Goal: Check status: Check status

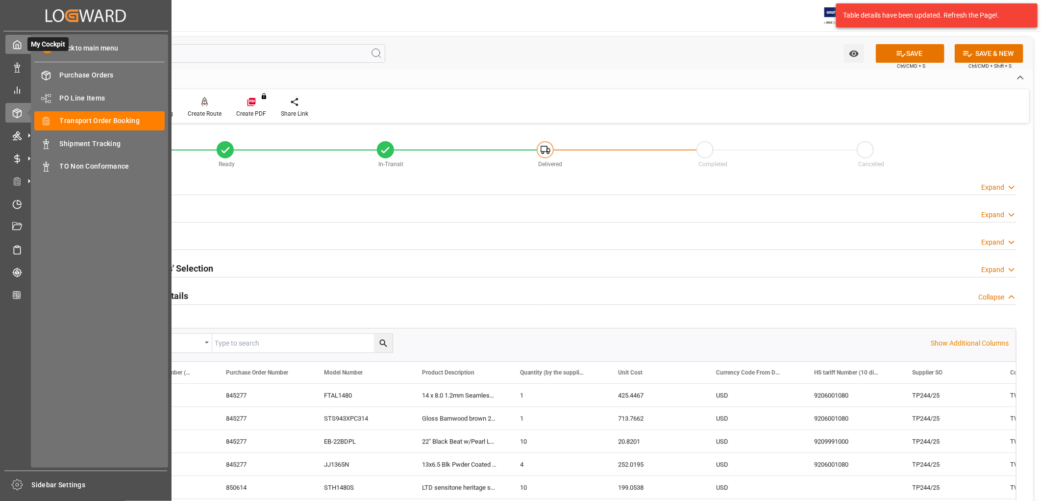
click at [16, 45] on polyline at bounding box center [17, 47] width 2 height 4
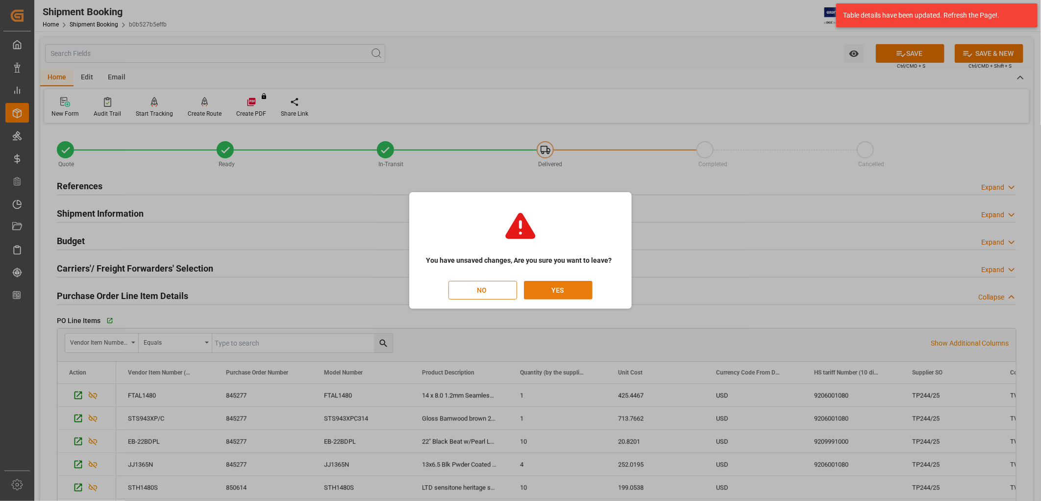
click at [550, 288] on button "YES" at bounding box center [558, 290] width 69 height 19
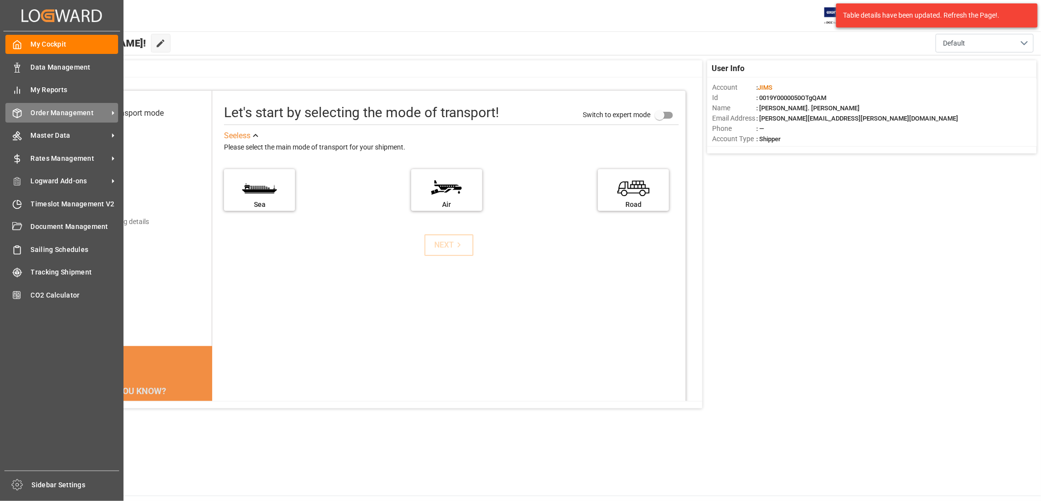
click at [56, 109] on span "Order Management" at bounding box center [69, 113] width 77 height 10
click at [77, 109] on span "Order Management" at bounding box center [69, 113] width 77 height 10
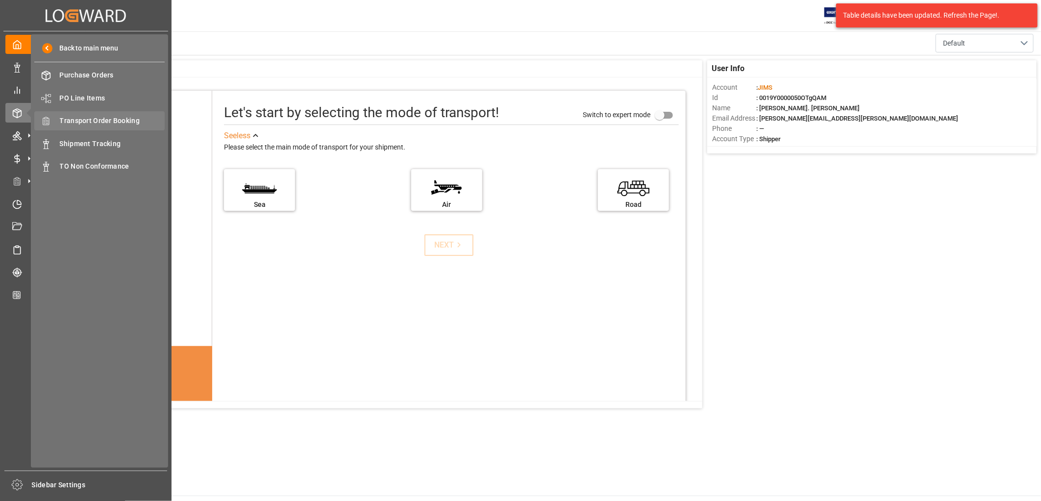
click at [90, 119] on span "Transport Order Booking" at bounding box center [112, 121] width 105 height 10
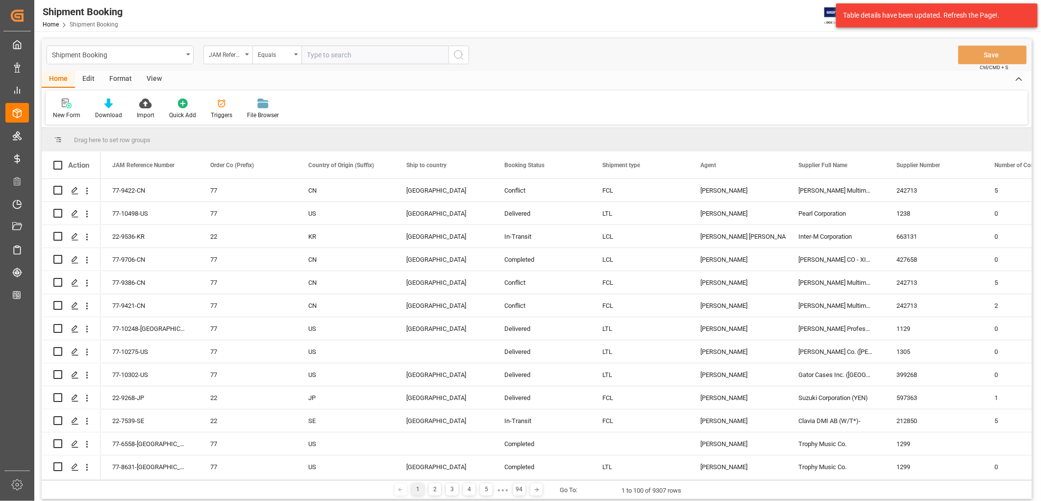
click at [324, 47] on input "text" at bounding box center [374, 55] width 147 height 19
type input "77-9618-TW"
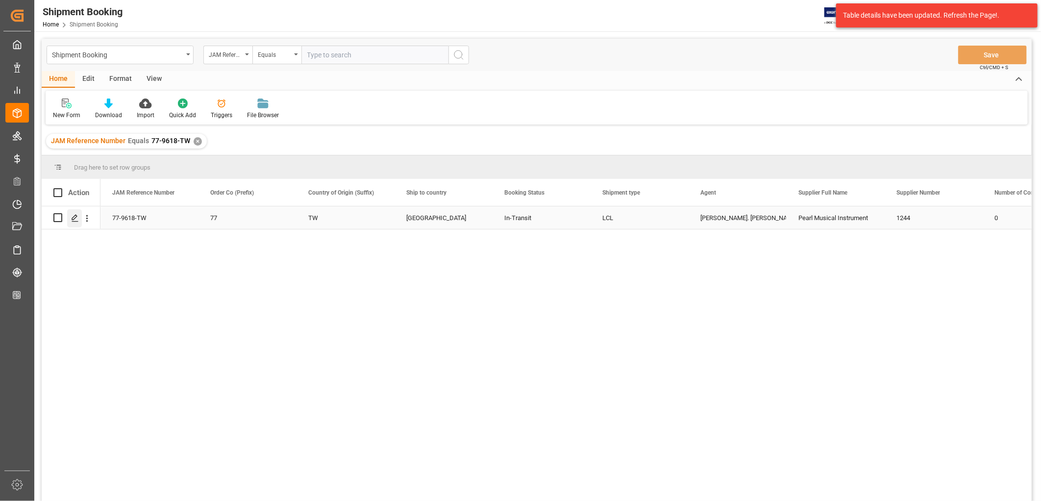
click at [74, 218] on icon "Press SPACE to select this row." at bounding box center [75, 218] width 8 height 8
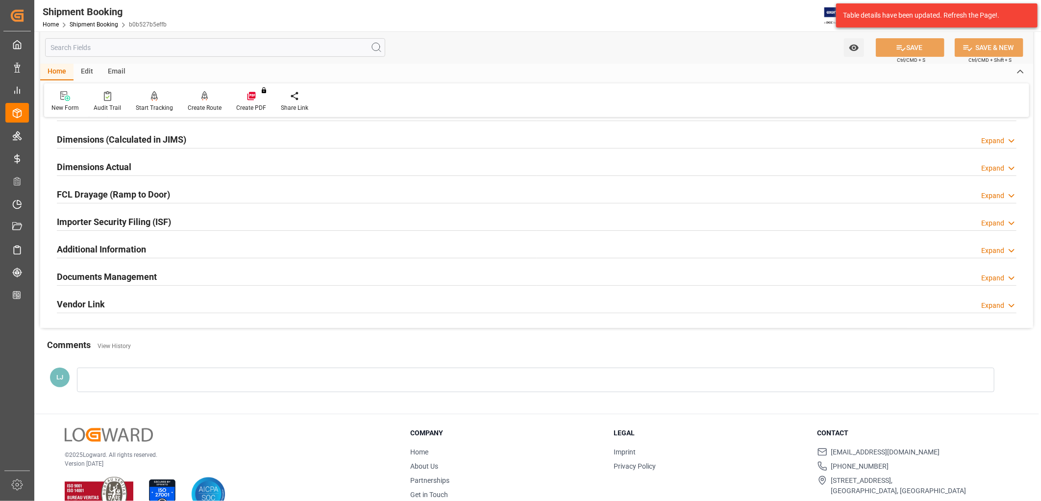
scroll to position [218, 0]
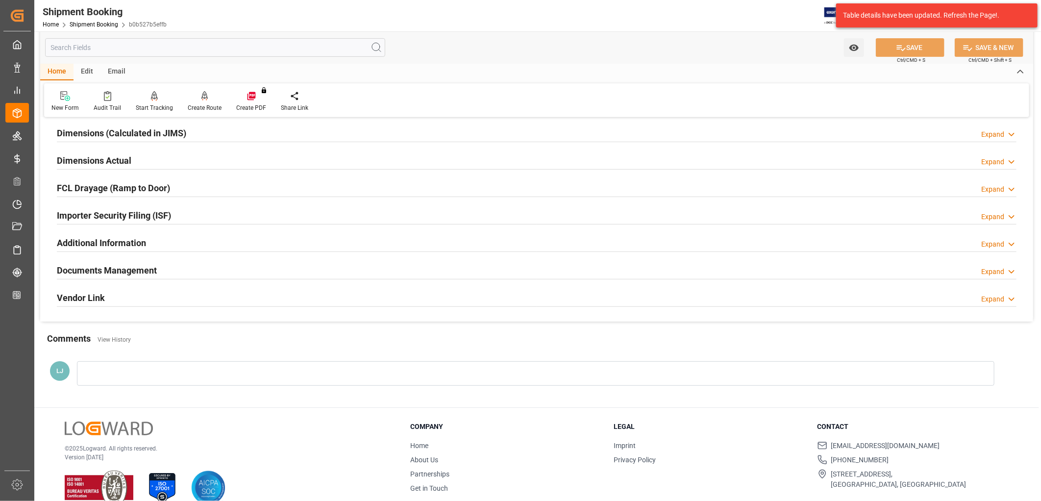
click at [126, 270] on h2 "Documents Management" at bounding box center [107, 270] width 100 height 13
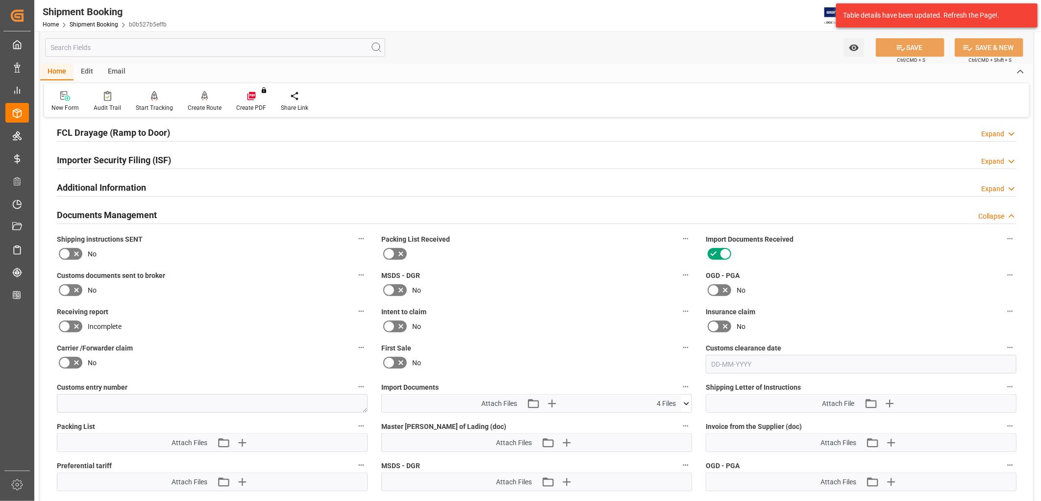
scroll to position [381, 0]
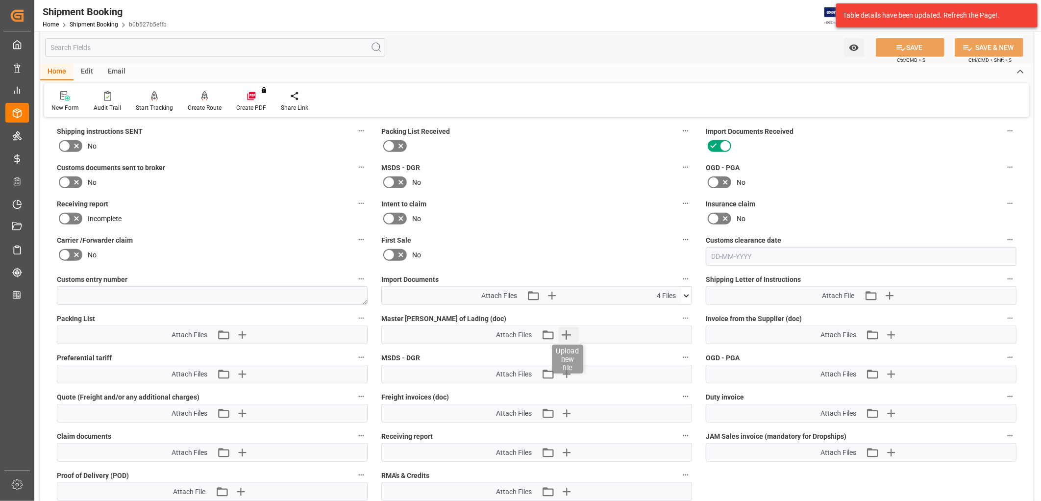
click at [566, 331] on icon "button" at bounding box center [566, 334] width 9 height 9
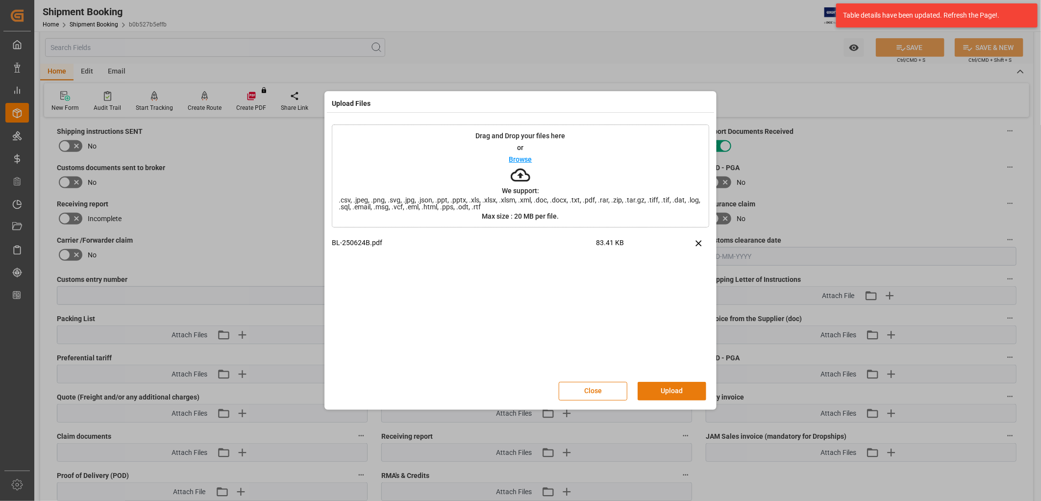
click at [680, 392] on button "Upload" at bounding box center [672, 391] width 69 height 19
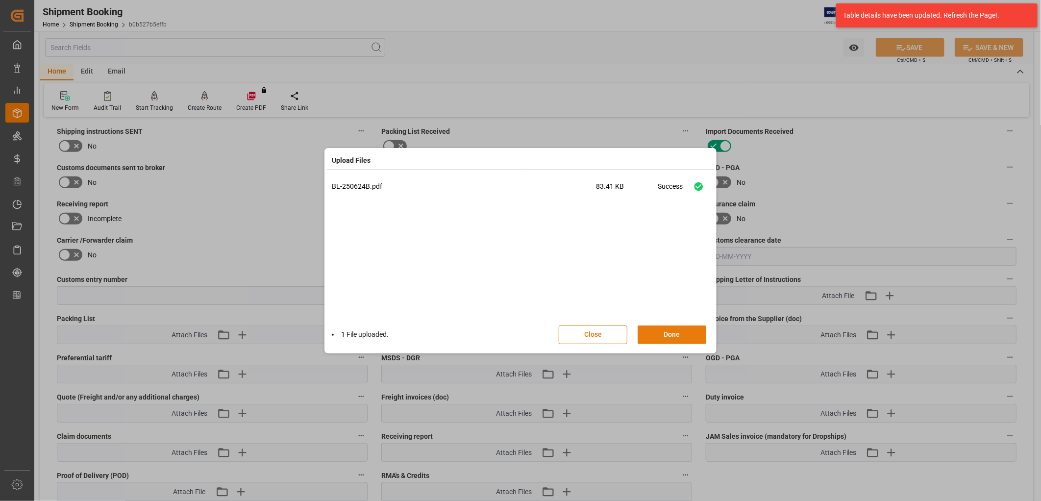
click at [684, 332] on button "Done" at bounding box center [672, 334] width 69 height 19
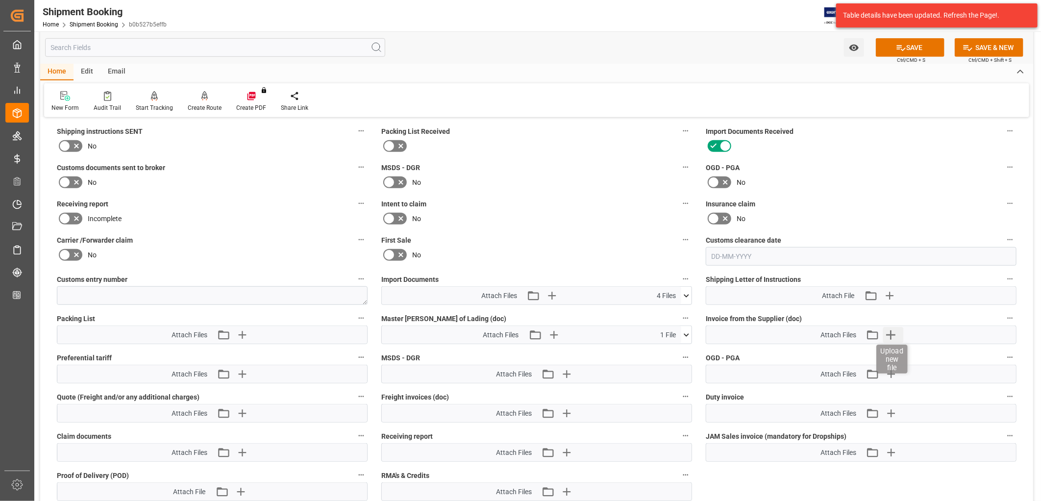
click at [894, 331] on icon "button" at bounding box center [891, 335] width 16 height 16
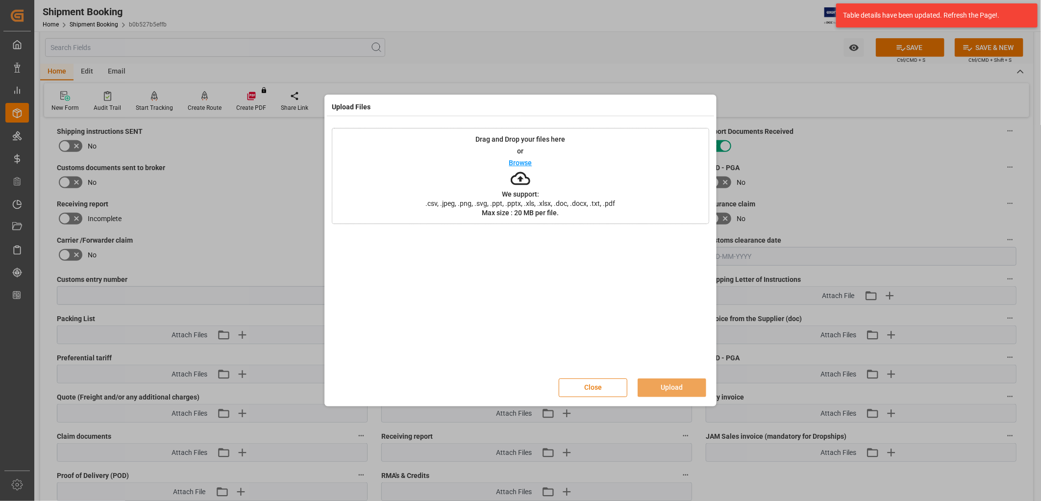
click at [593, 386] on button "Close" at bounding box center [593, 387] width 69 height 19
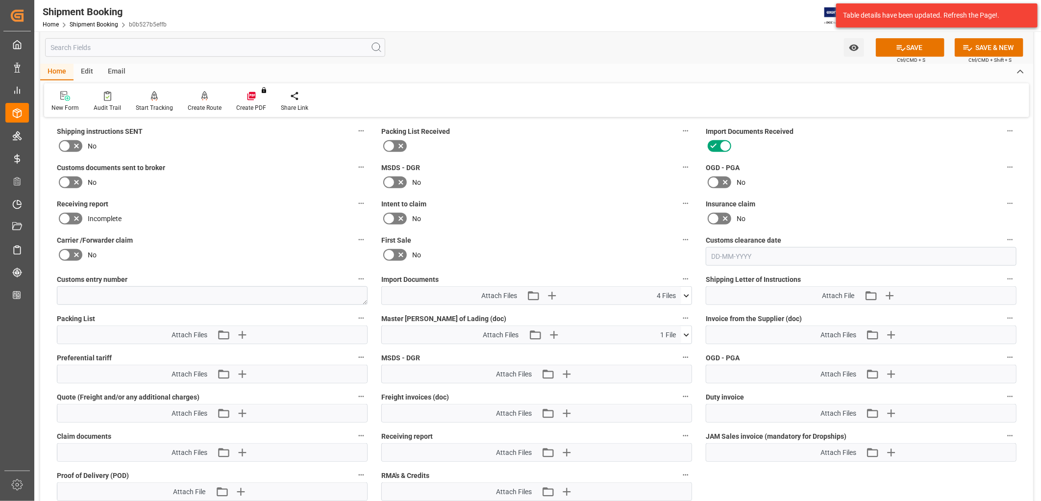
click at [687, 294] on icon at bounding box center [686, 295] width 5 height 3
click at [554, 290] on icon "button" at bounding box center [552, 296] width 16 height 16
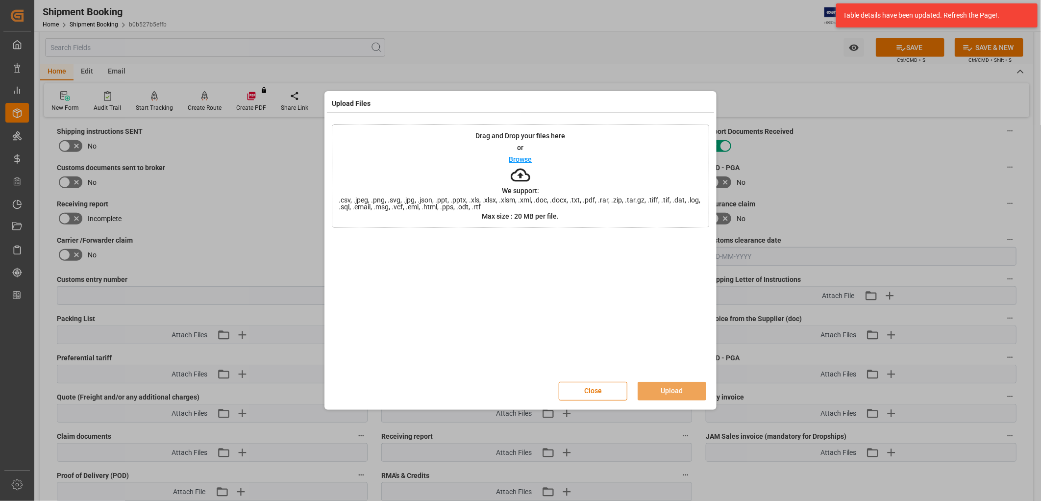
click at [523, 160] on p "Browse" at bounding box center [520, 159] width 23 height 7
click at [694, 390] on button "Upload" at bounding box center [672, 391] width 69 height 19
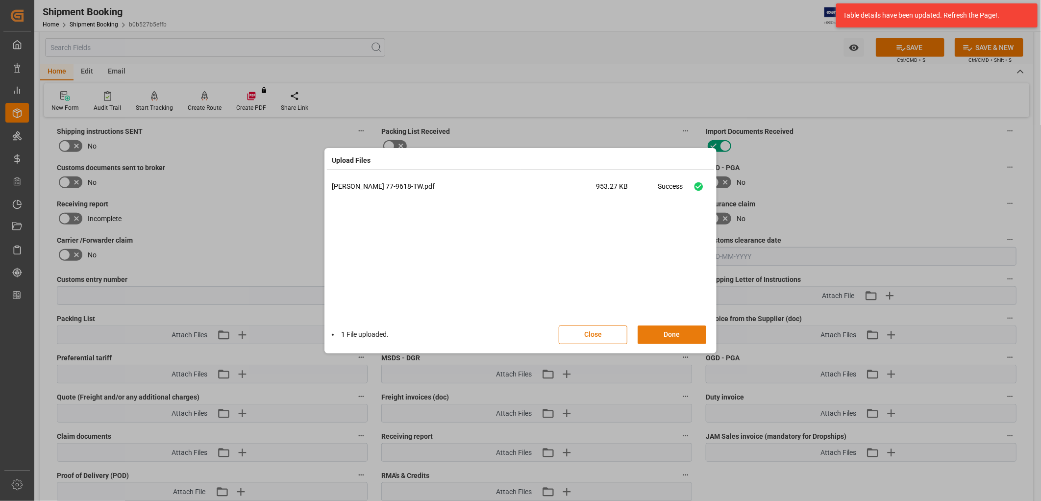
click at [672, 337] on button "Done" at bounding box center [672, 334] width 69 height 19
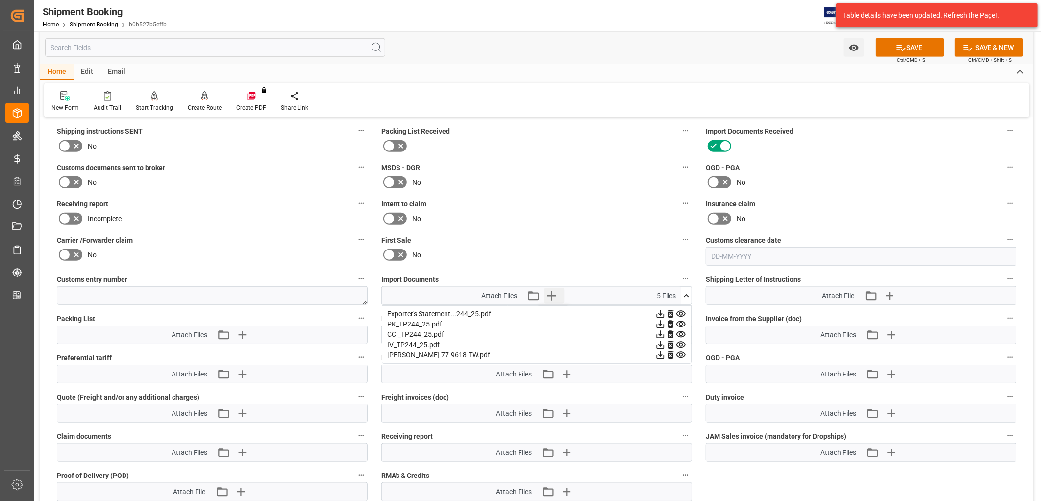
click at [552, 290] on icon "button" at bounding box center [552, 296] width 16 height 16
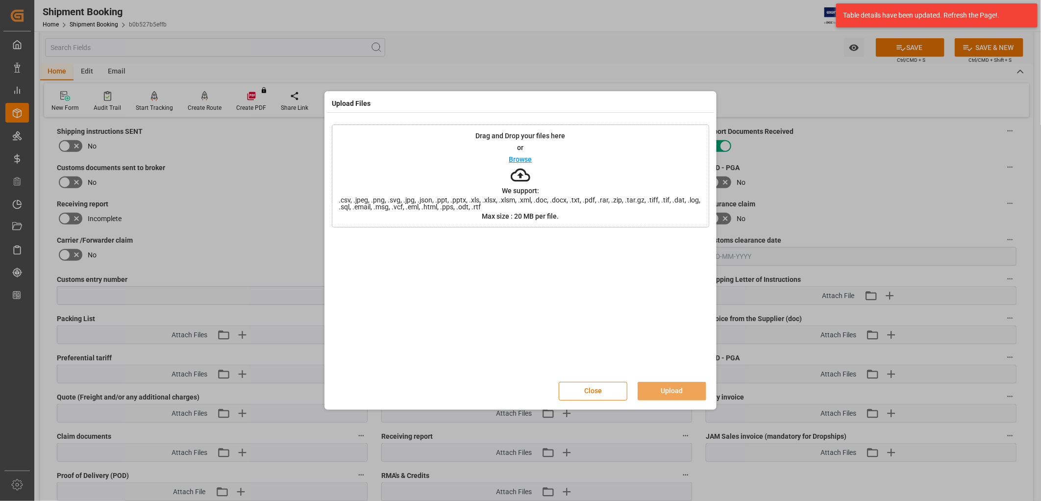
click at [515, 160] on p "Browse" at bounding box center [520, 159] width 23 height 7
click at [683, 389] on button "Upload" at bounding box center [672, 391] width 69 height 19
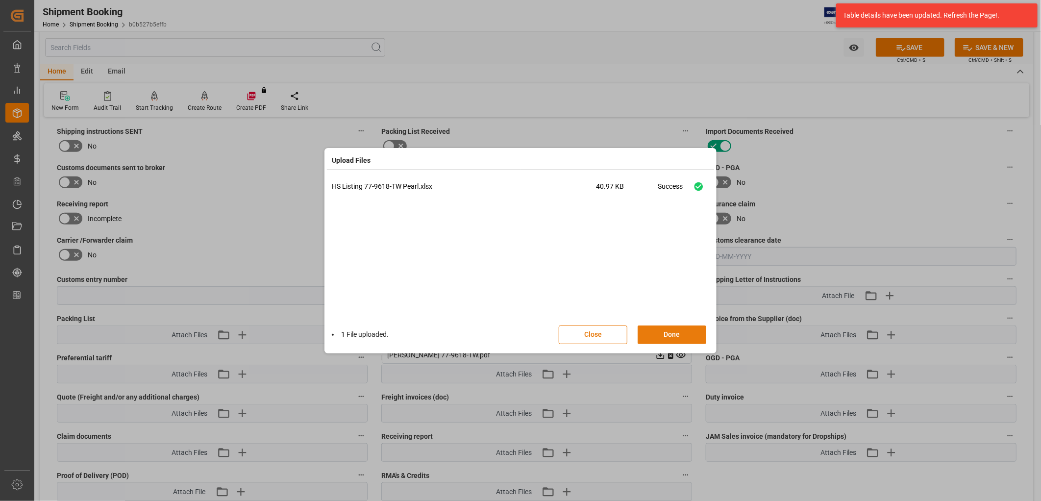
click at [674, 332] on button "Done" at bounding box center [672, 334] width 69 height 19
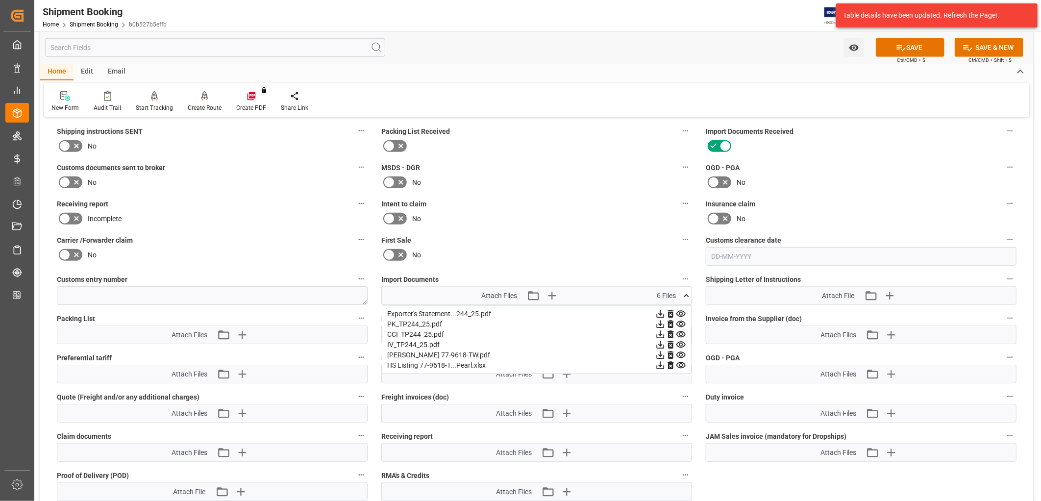
click at [687, 294] on icon at bounding box center [686, 295] width 5 height 3
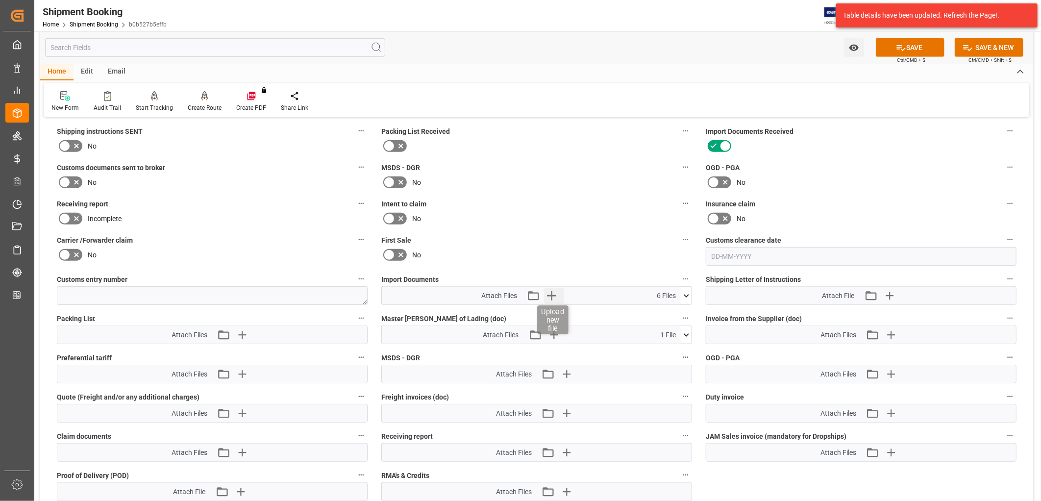
click at [553, 292] on icon "button" at bounding box center [551, 295] width 9 height 9
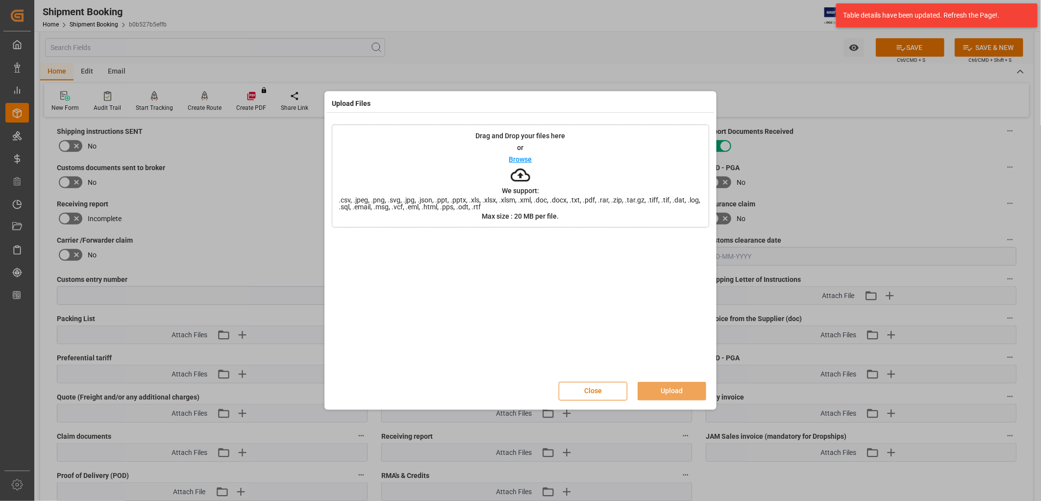
click at [526, 159] on p "Browse" at bounding box center [520, 159] width 23 height 7
click at [675, 386] on button "Upload" at bounding box center [672, 391] width 69 height 19
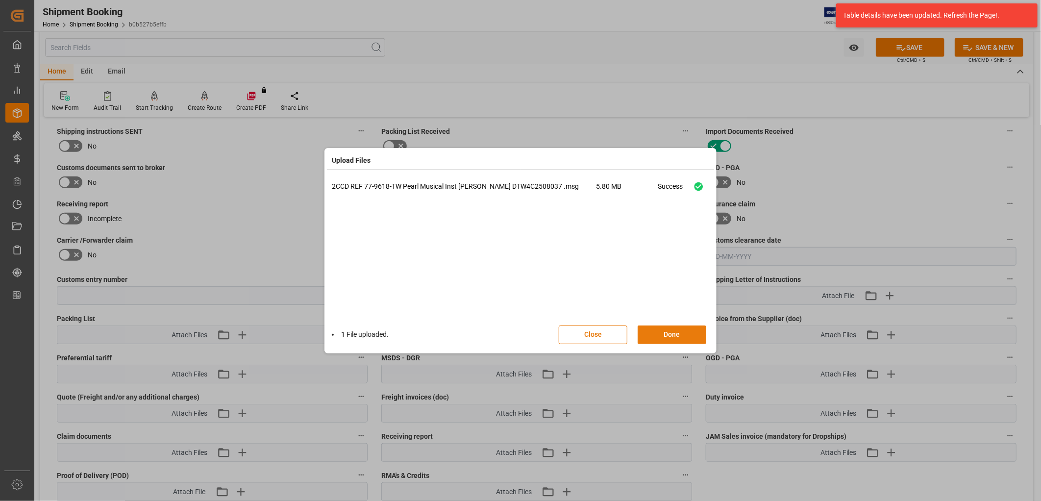
click at [675, 337] on button "Done" at bounding box center [672, 334] width 69 height 19
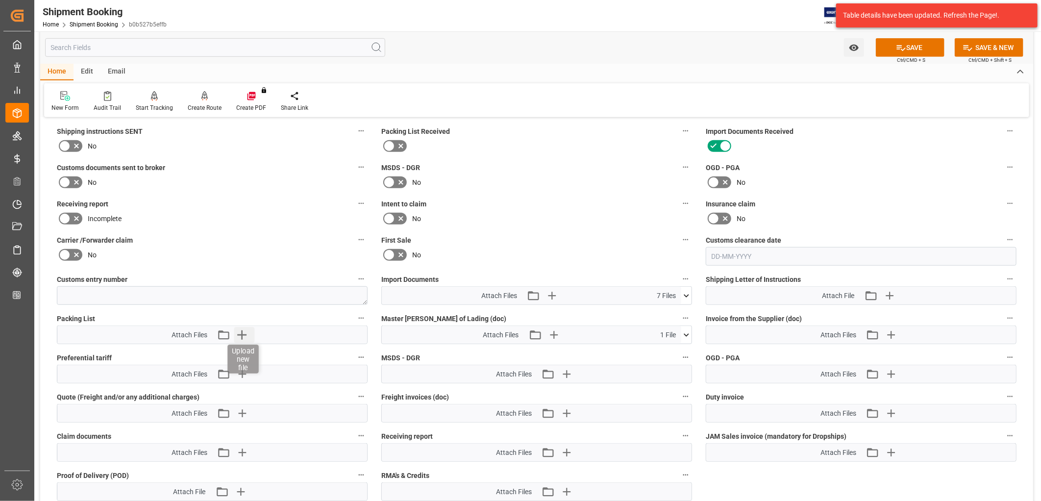
click at [243, 331] on icon "button" at bounding box center [242, 335] width 16 height 16
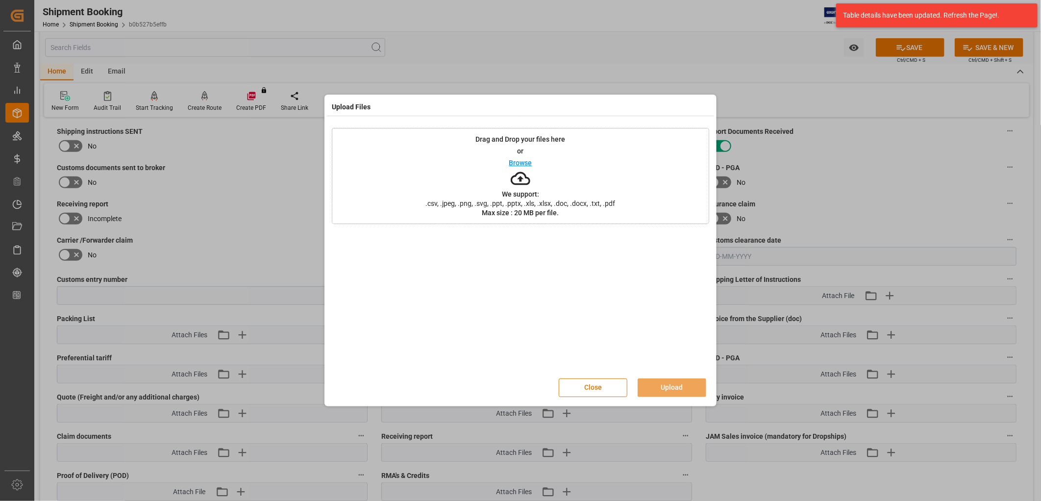
click at [520, 163] on p "Browse" at bounding box center [520, 162] width 23 height 7
click at [682, 381] on button "Upload" at bounding box center [672, 387] width 69 height 19
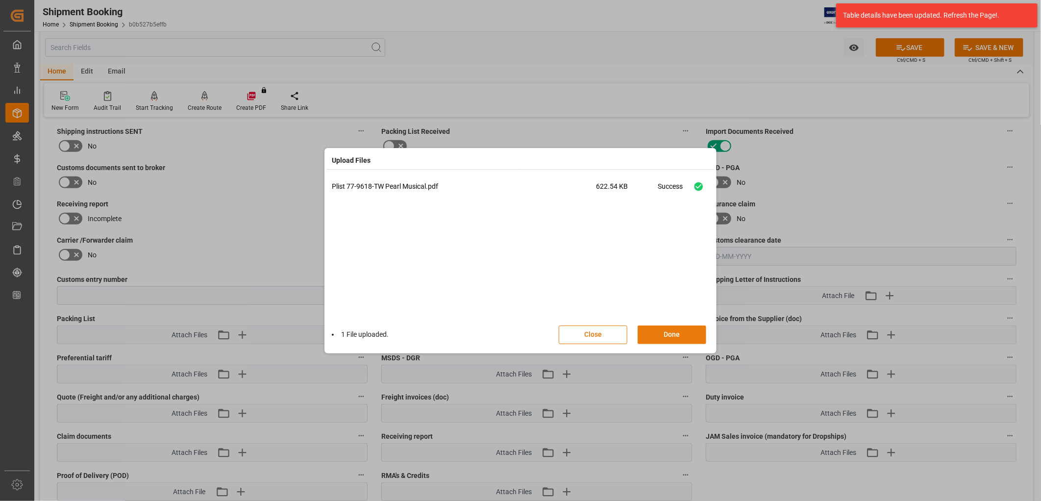
click at [677, 332] on button "Done" at bounding box center [672, 334] width 69 height 19
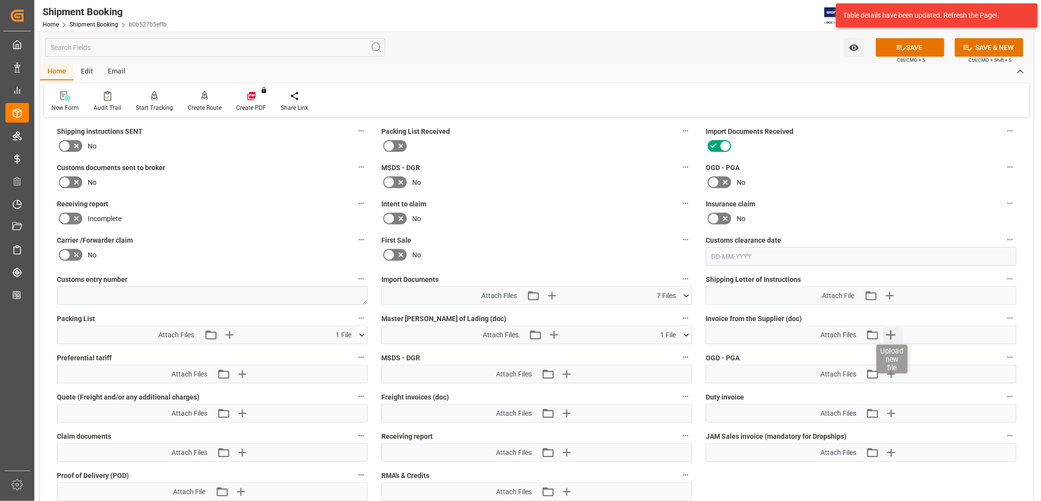
click at [890, 332] on icon "button" at bounding box center [890, 334] width 9 height 9
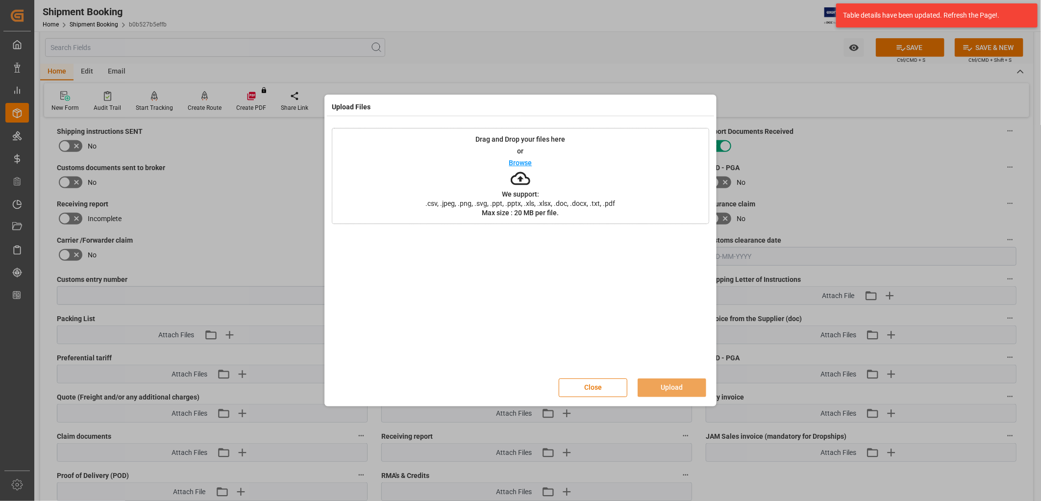
click at [524, 162] on p "Browse" at bounding box center [520, 162] width 23 height 7
click at [674, 384] on button "Upload" at bounding box center [672, 387] width 69 height 19
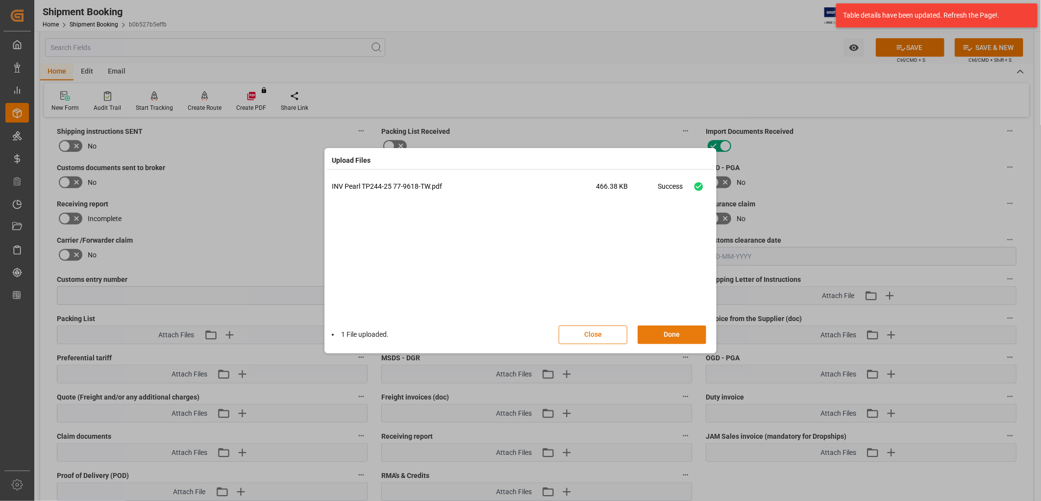
click at [679, 332] on button "Done" at bounding box center [672, 334] width 69 height 19
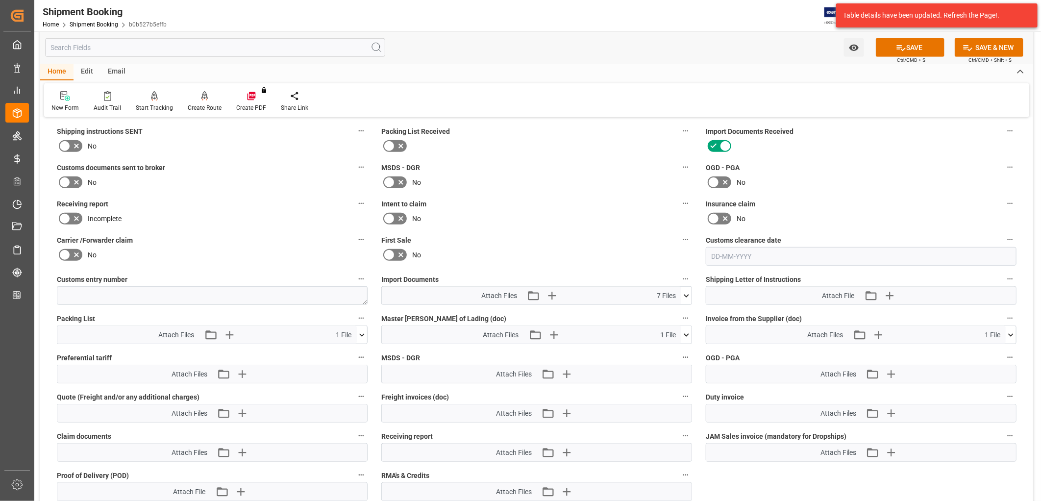
click at [688, 293] on icon at bounding box center [686, 296] width 10 height 10
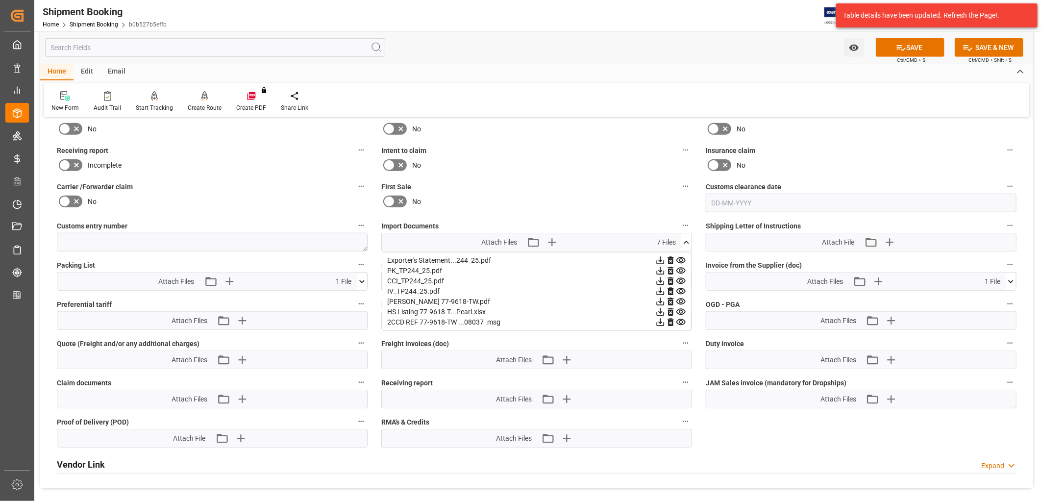
scroll to position [435, 0]
click at [854, 148] on label "Insurance claim" at bounding box center [861, 150] width 311 height 14
click at [1004, 148] on button "Insurance claim" at bounding box center [1010, 149] width 13 height 13
click at [688, 234] on div at bounding box center [520, 250] width 1041 height 501
click at [685, 237] on icon at bounding box center [686, 241] width 10 height 10
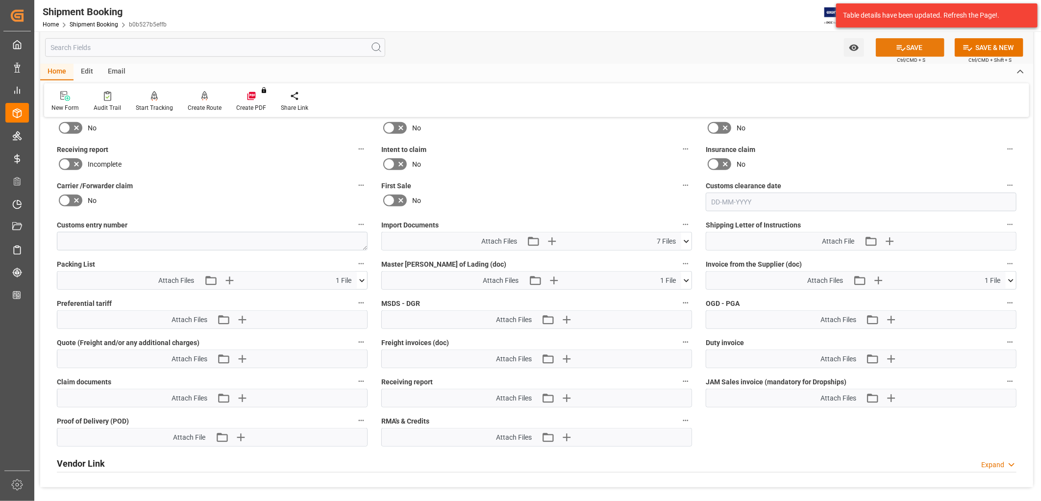
click at [920, 47] on button "SAVE" at bounding box center [910, 47] width 69 height 19
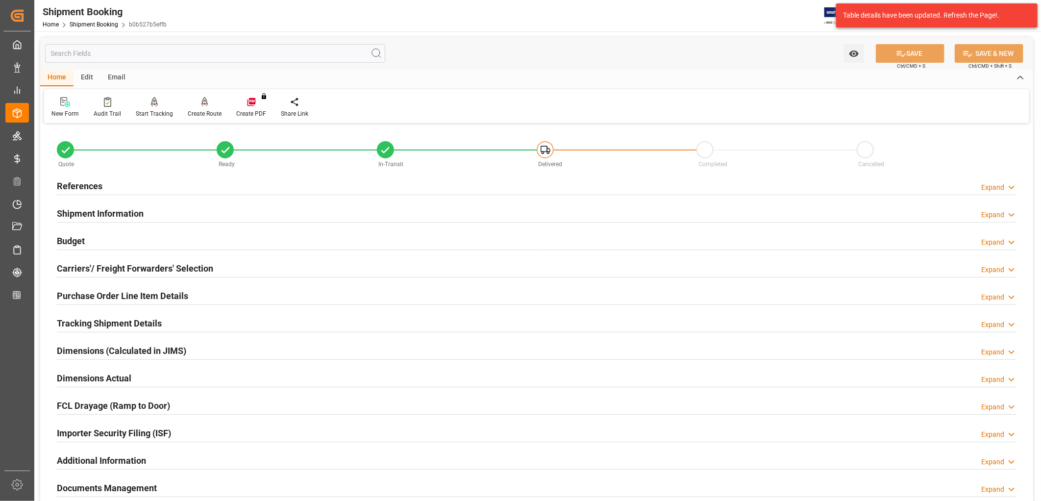
scroll to position [54, 0]
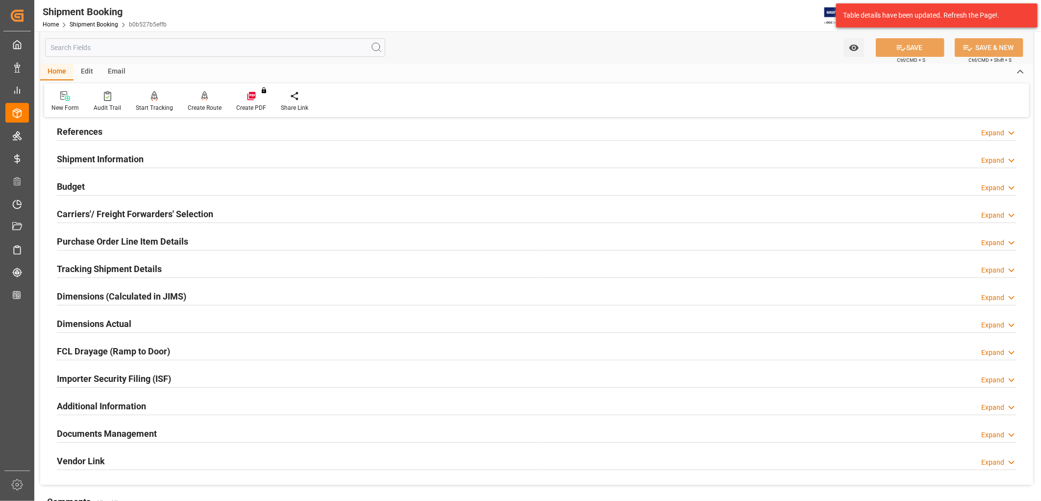
click at [124, 432] on h2 "Documents Management" at bounding box center [107, 433] width 100 height 13
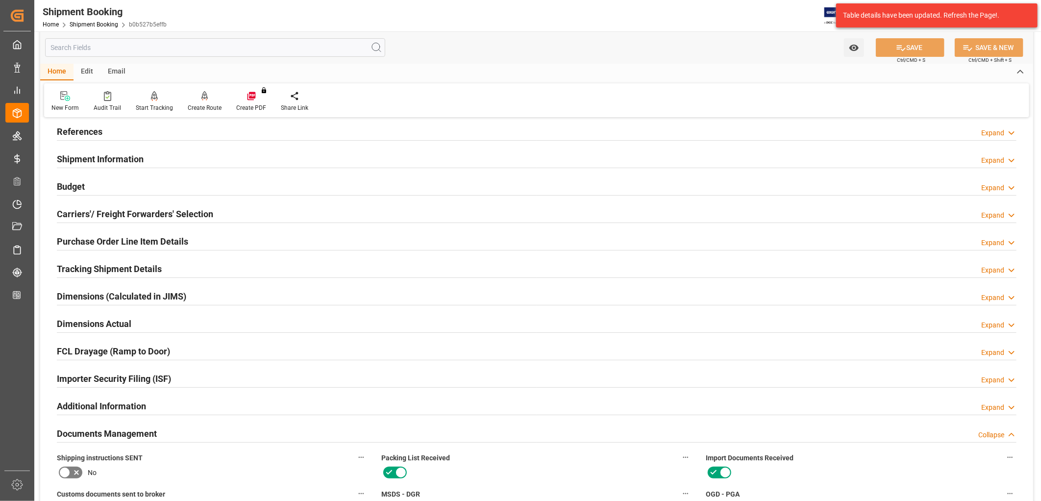
scroll to position [163, 0]
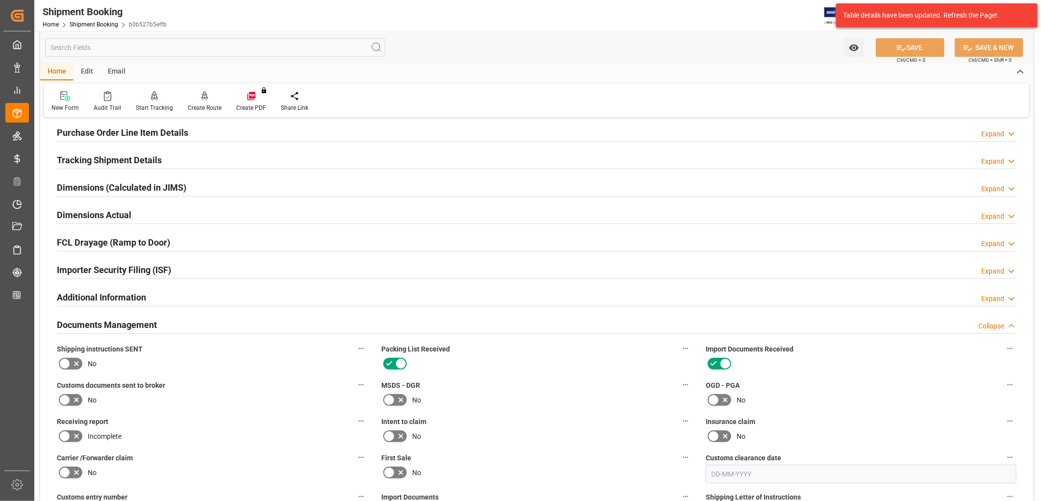
click at [64, 364] on icon at bounding box center [65, 363] width 6 height 4
click at [0, 0] on input "checkbox" at bounding box center [0, 0] width 0 height 0
click at [60, 398] on icon at bounding box center [65, 400] width 12 height 12
click at [0, 0] on input "checkbox" at bounding box center [0, 0] width 0 height 0
click at [920, 42] on button "SAVE" at bounding box center [910, 47] width 69 height 19
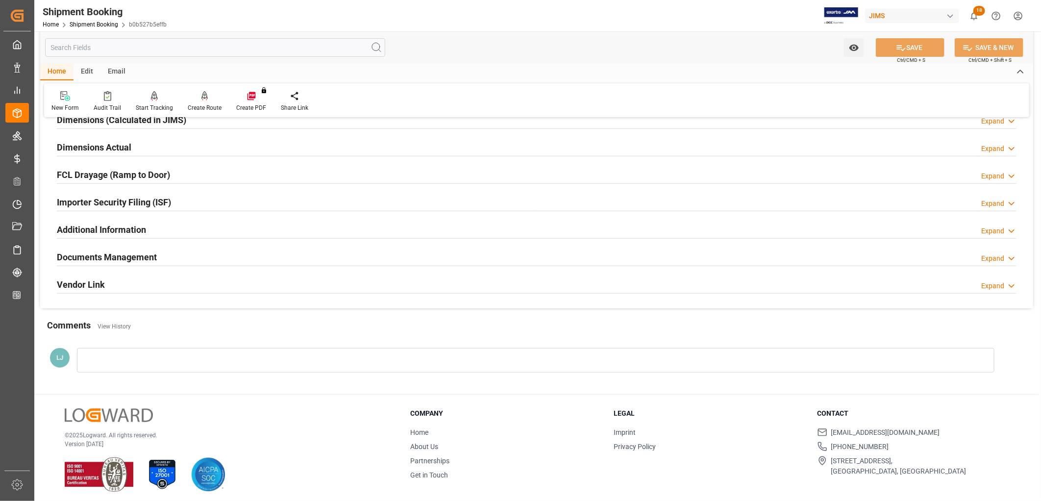
scroll to position [236, 0]
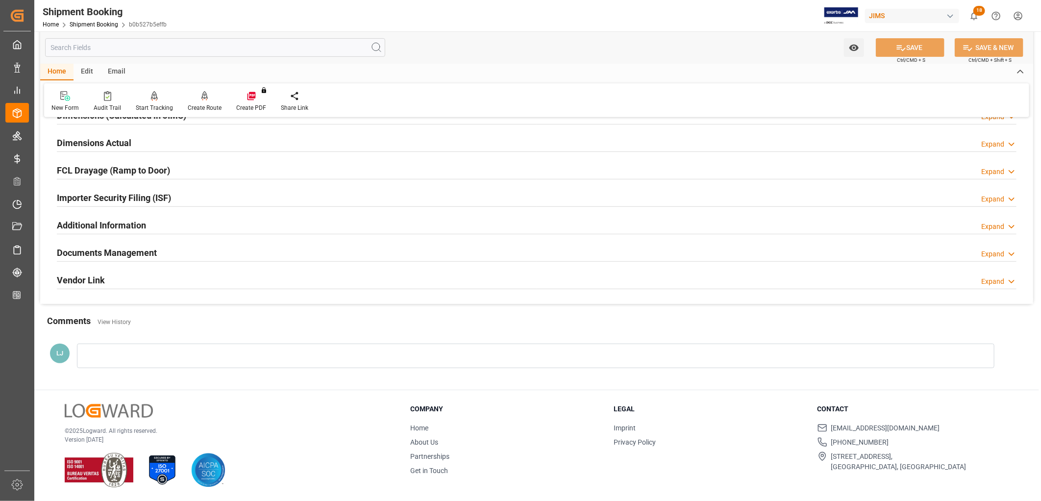
click at [181, 353] on div at bounding box center [536, 356] width 918 height 25
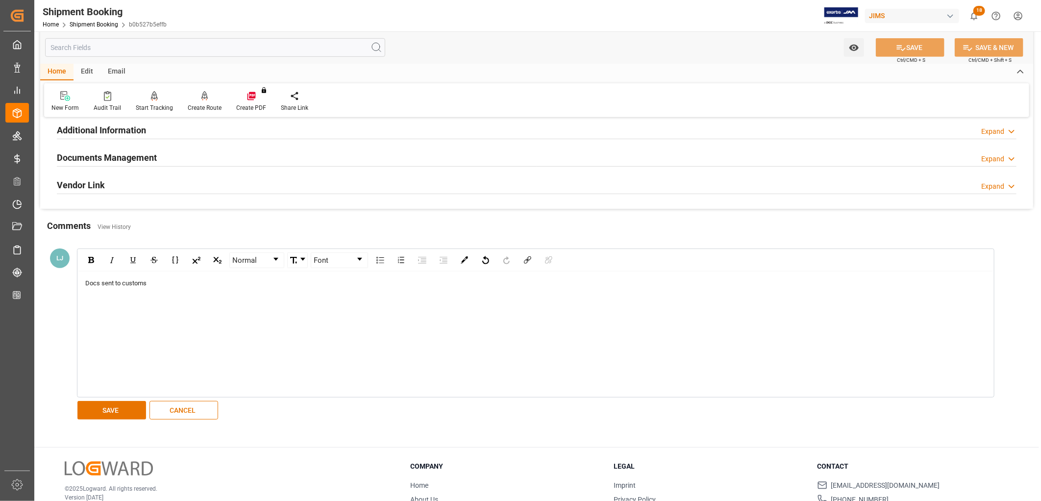
scroll to position [345, 0]
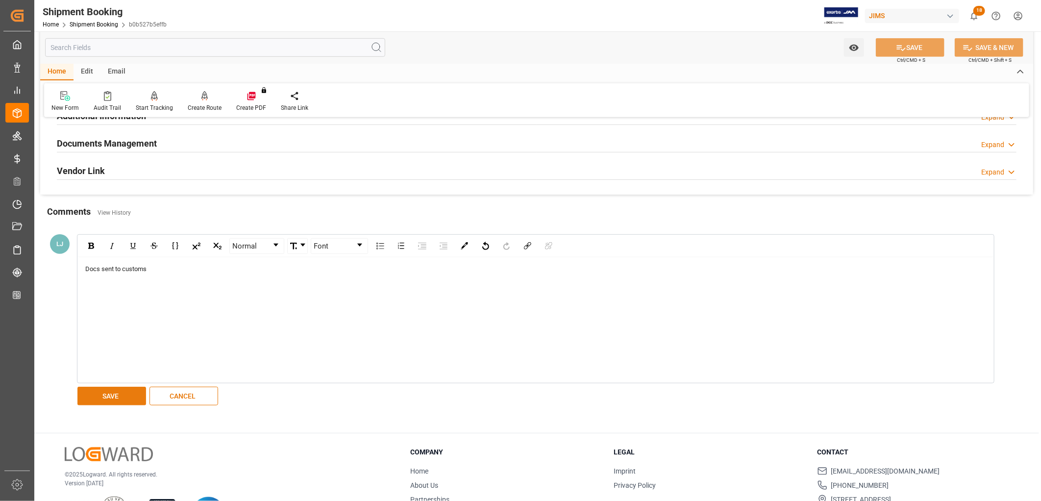
click at [119, 387] on button "SAVE" at bounding box center [111, 396] width 69 height 19
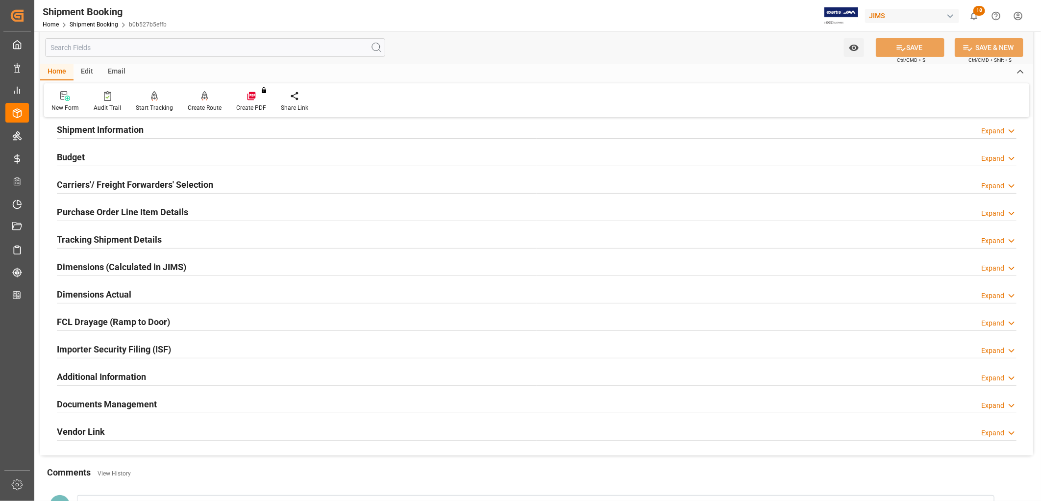
scroll to position [0, 0]
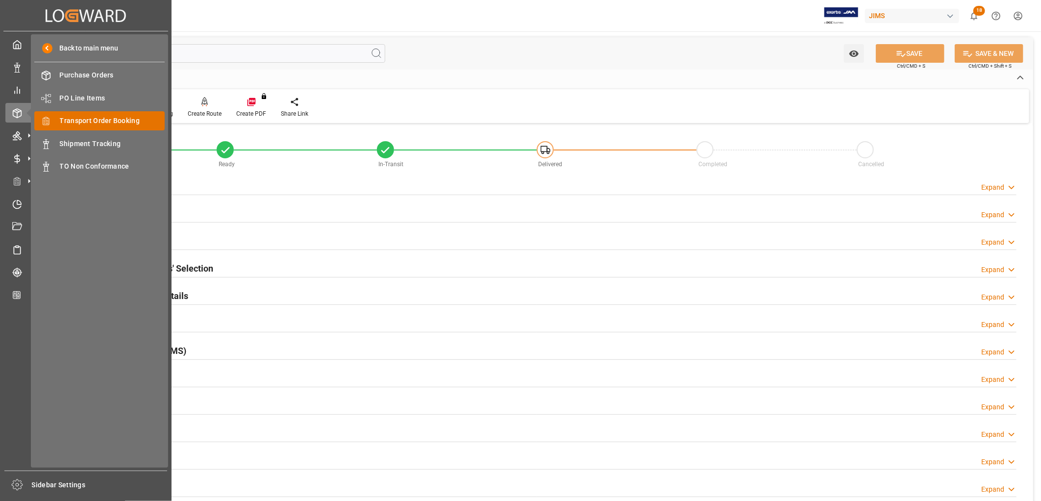
click at [100, 119] on span "Transport Order Booking" at bounding box center [112, 121] width 105 height 10
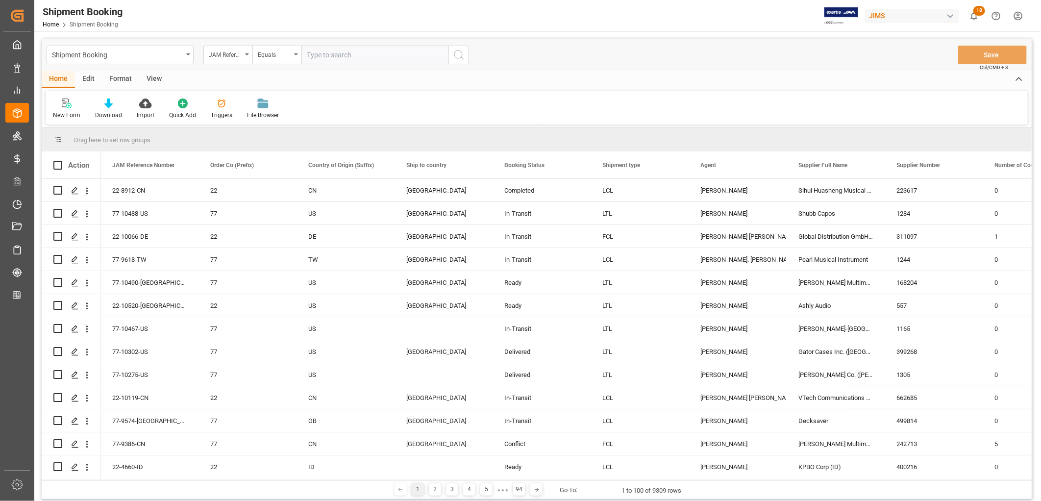
click at [312, 55] on input "text" at bounding box center [374, 55] width 147 height 19
type input "77-9563-CN"
